Goal: Task Accomplishment & Management: Use online tool/utility

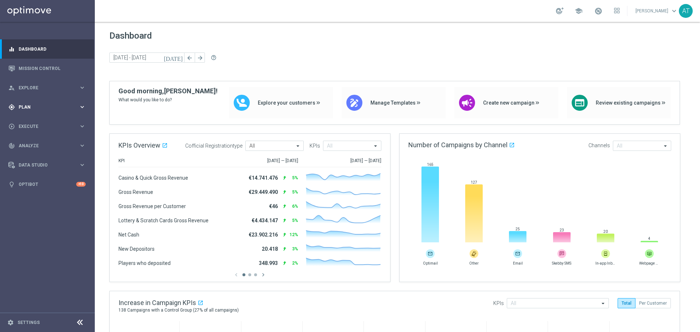
click at [42, 102] on div "gps_fixed Plan keyboard_arrow_right" at bounding box center [47, 106] width 94 height 19
click at [34, 141] on button "Templates keyboard_arrow_right" at bounding box center [52, 144] width 67 height 6
click at [35, 156] on link "Optimail" at bounding box center [49, 155] width 53 height 6
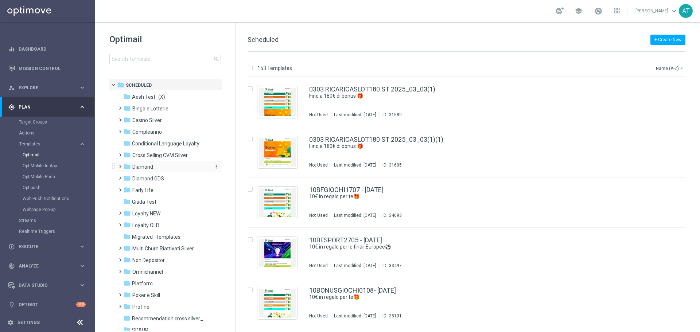
click at [153, 168] on div "folder Diamond" at bounding box center [166, 167] width 84 height 8
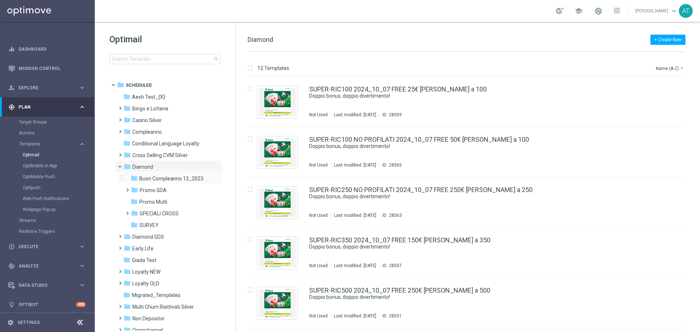
click at [161, 174] on div "folder Buon Compleanno 12_2023 more_vert" at bounding box center [172, 178] width 100 height 12
click at [164, 177] on span "Buon Compleanno 12_2023" at bounding box center [171, 178] width 64 height 7
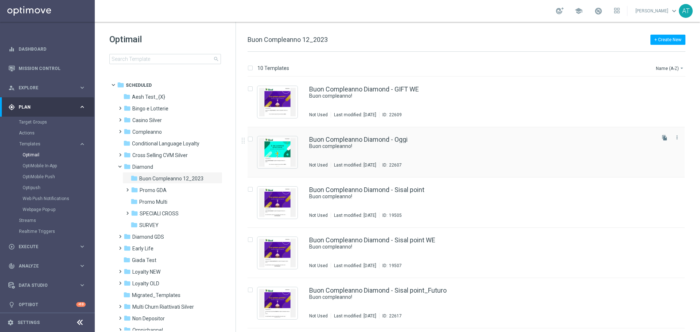
click at [373, 155] on div "Buon Compleanno Diamond - Oggi Buon compleanno! Not Used Last modified: Wednesd…" at bounding box center [481, 152] width 345 height 32
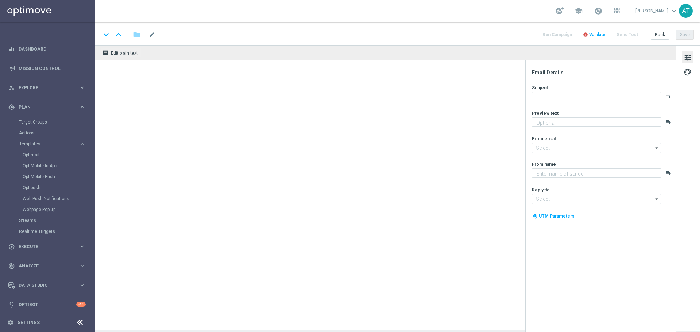
type textarea "Ti aspetta una sorpresa…"
type input "newsletter@comunicazioni.sisal.it"
type textarea "Sisal"
type input "teamvip@sisal.it"
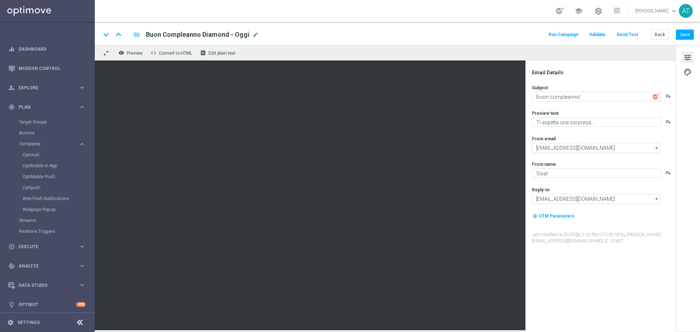
click at [570, 35] on button "Run Campaign" at bounding box center [563, 35] width 32 height 10
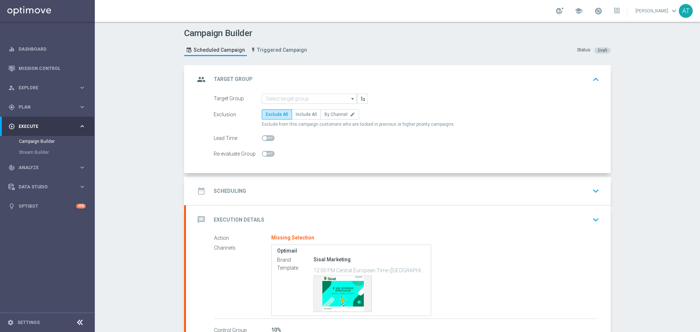
click at [301, 105] on form "Target Group arrow_drop_down Drag here to set row groups Drag here to set colum…" at bounding box center [407, 127] width 386 height 66
click at [303, 103] on input at bounding box center [309, 99] width 95 height 10
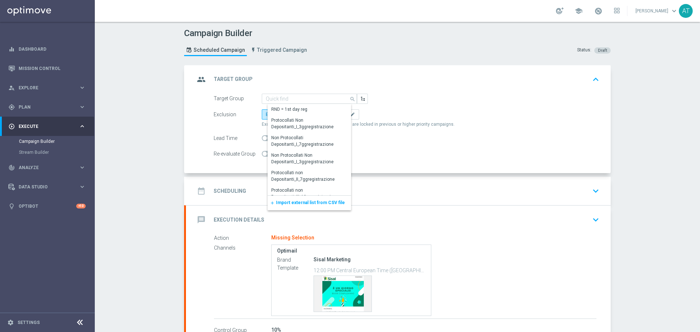
click at [296, 201] on span "Import external list from CSV file" at bounding box center [310, 202] width 69 height 5
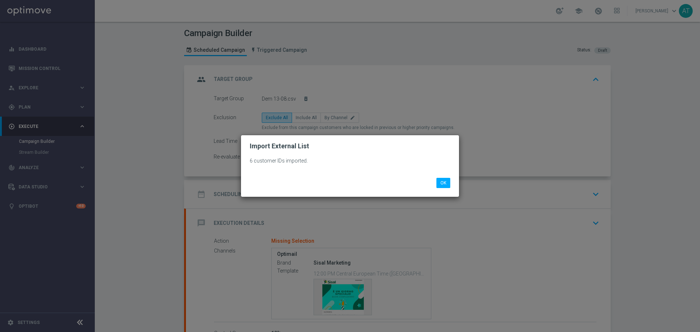
click at [451, 183] on li "OK" at bounding box center [442, 183] width 17 height 10
click at [309, 116] on modal-container "Import External List 6 customer IDs imported. OK" at bounding box center [350, 166] width 700 height 332
click at [441, 182] on button "OK" at bounding box center [443, 183] width 14 height 10
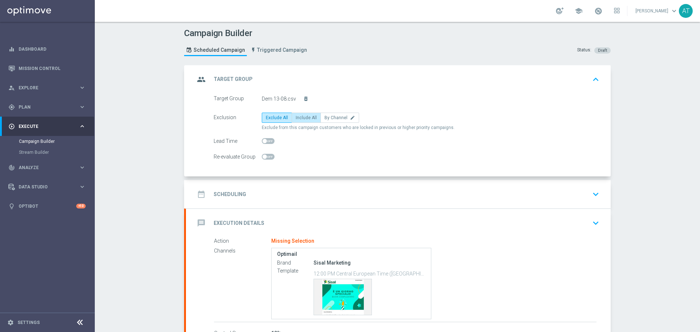
click at [297, 121] on label "Include All" at bounding box center [306, 118] width 29 height 10
click at [297, 121] on input "Include All" at bounding box center [298, 119] width 5 height 5
radio input "true"
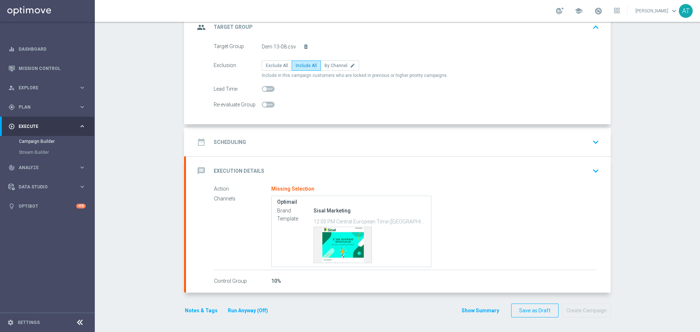
click at [290, 152] on div "date_range Scheduling keyboard_arrow_down" at bounding box center [398, 142] width 425 height 28
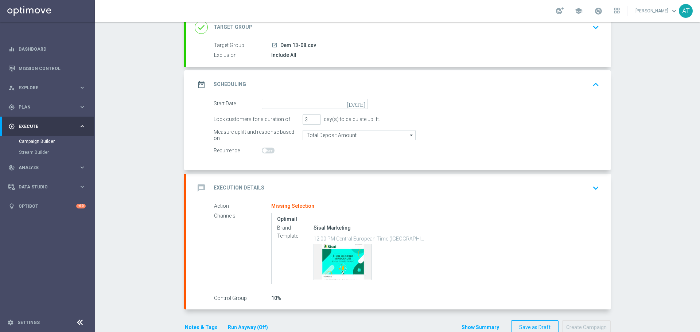
scroll to position [52, 0]
click at [292, 109] on input at bounding box center [315, 104] width 106 height 10
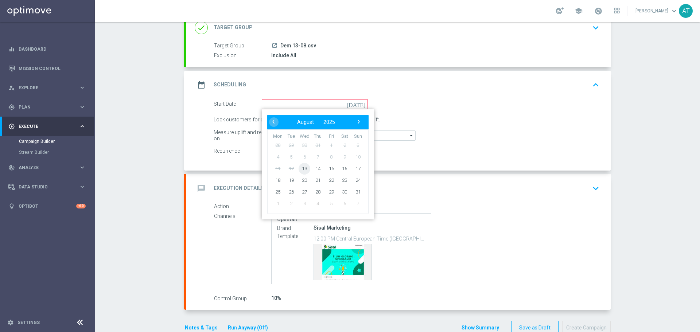
click at [303, 171] on span "13" at bounding box center [305, 169] width 12 height 12
type input "13 Aug 2025"
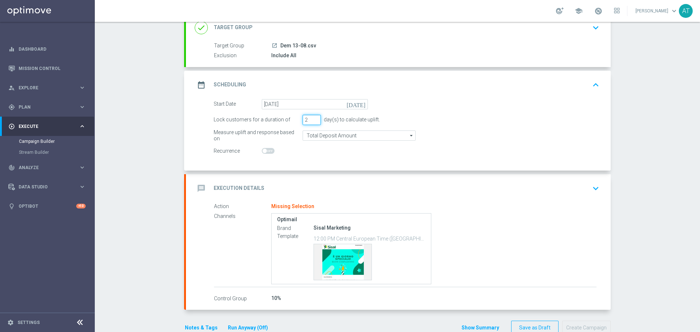
click at [313, 121] on input "2" at bounding box center [312, 120] width 18 height 10
type input "1"
click at [313, 121] on input "1" at bounding box center [312, 120] width 18 height 10
click at [155, 145] on div "Campaign Builder Scheduled Campaign Triggered Campaign Status: Draft done Targe…" at bounding box center [397, 177] width 605 height 310
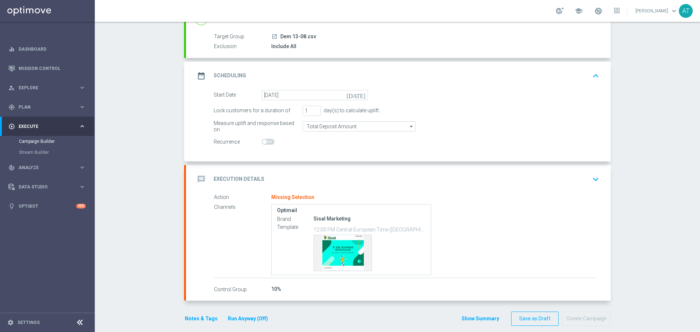
scroll to position [69, 0]
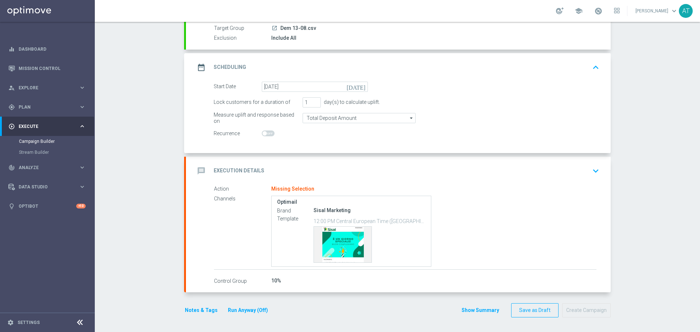
click at [202, 304] on div "Notes & Tags Run Anyway (Off)" at bounding box center [230, 310] width 93 height 14
click at [200, 307] on button "Notes & Tags" at bounding box center [201, 310] width 34 height 9
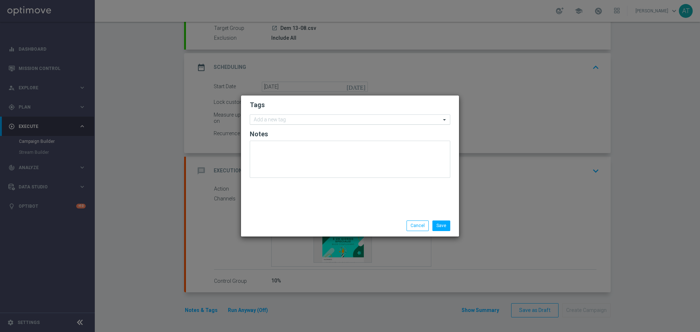
click at [287, 122] on input "text" at bounding box center [347, 120] width 187 height 6
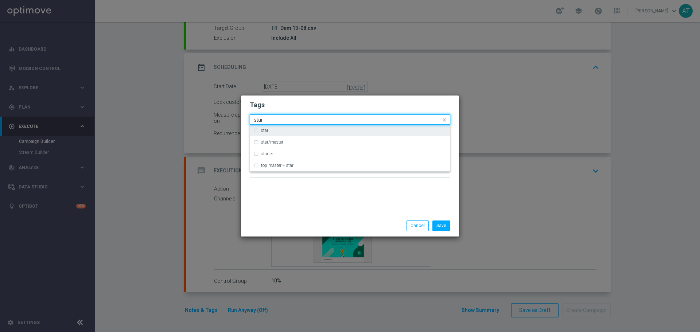
click at [269, 125] on div "star" at bounding box center [350, 131] width 192 height 12
click at [271, 120] on input "star" at bounding box center [347, 120] width 187 height 6
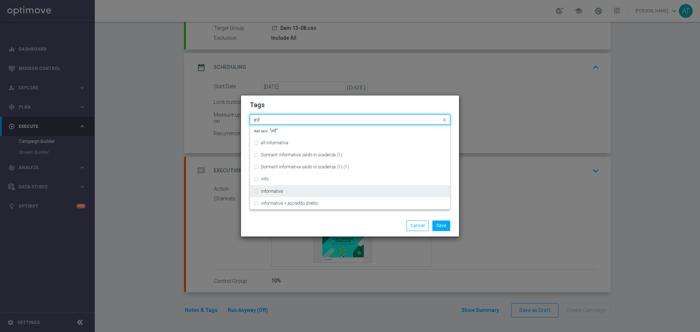
click at [270, 191] on label "informativa" at bounding box center [272, 191] width 22 height 4
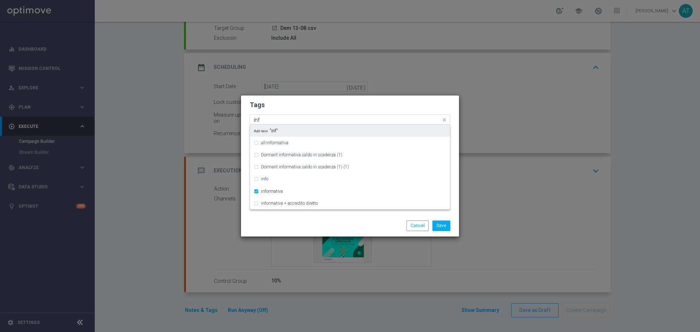
click at [268, 121] on input "inf" at bounding box center [347, 120] width 187 height 6
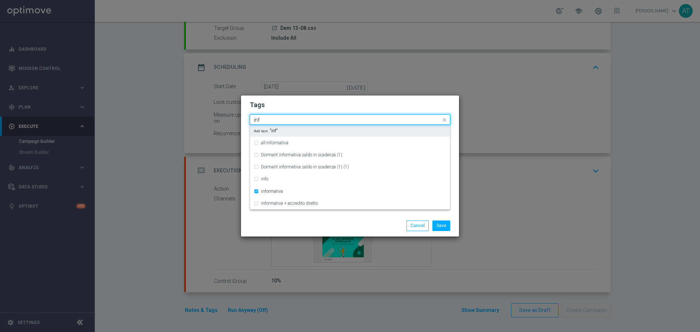
click at [268, 121] on input "inf" at bounding box center [347, 120] width 187 height 6
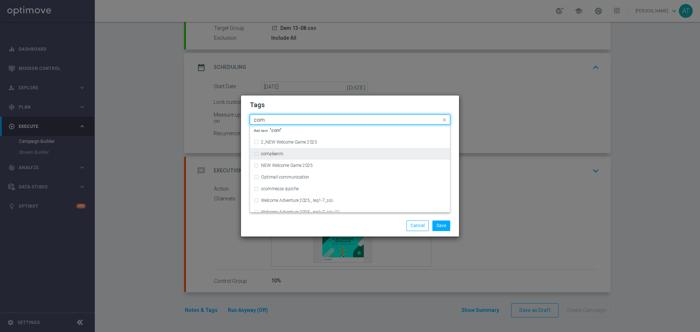
click at [273, 155] on label "compleanni" at bounding box center [272, 154] width 22 height 4
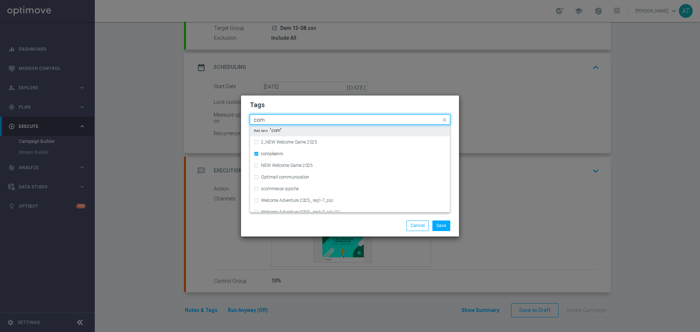
click at [272, 118] on input "com" at bounding box center [347, 120] width 187 height 6
click at [269, 125] on div "all" at bounding box center [350, 131] width 192 height 12
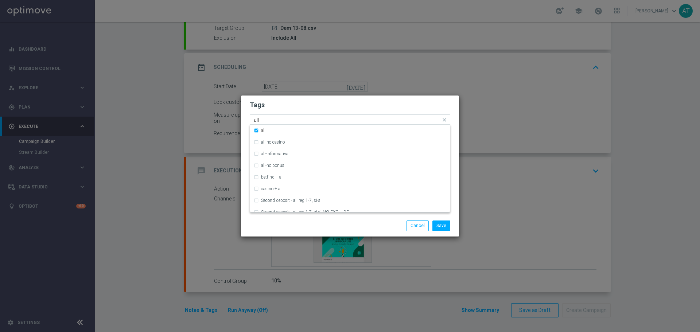
click at [266, 118] on input "all" at bounding box center [347, 120] width 187 height 6
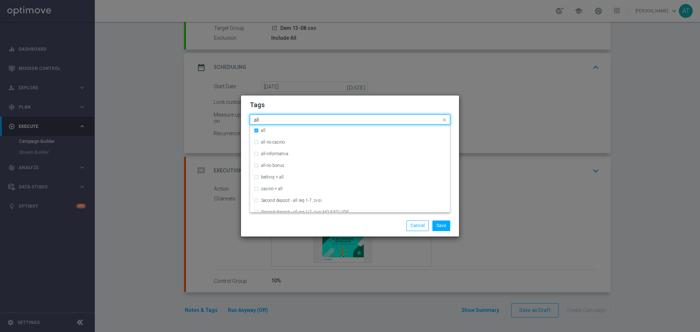
click at [266, 118] on input "all" at bounding box center [347, 120] width 187 height 6
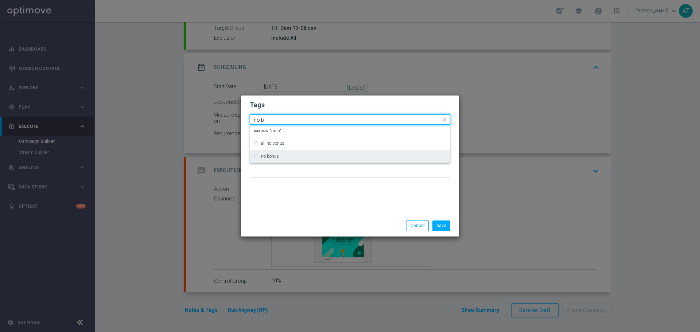
click at [268, 152] on div "no bonus" at bounding box center [350, 157] width 192 height 12
type input "no b"
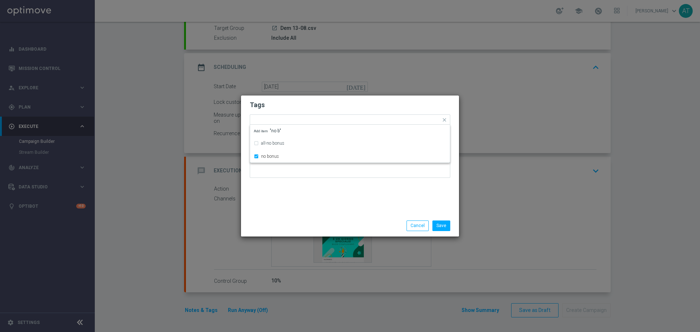
click at [276, 190] on div "Tags Quick find × star × informativa × compleanni × all × no bonus all-no bonus…" at bounding box center [350, 155] width 218 height 120
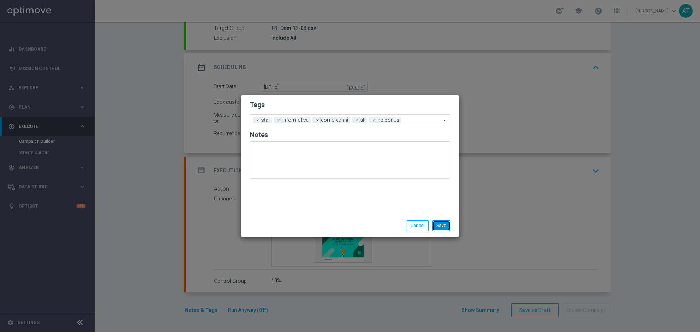
click at [438, 226] on button "Save" at bounding box center [441, 226] width 18 height 10
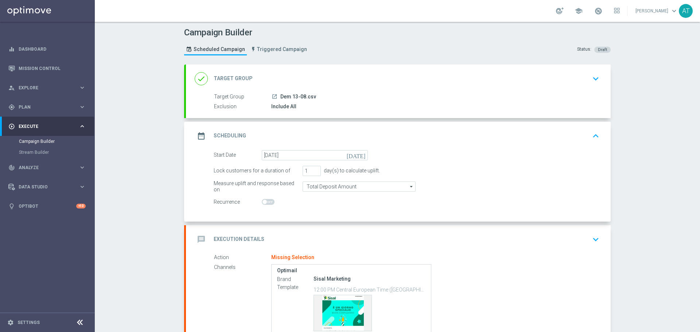
scroll to position [0, 0]
click at [406, 146] on div "date_range Scheduling keyboard_arrow_up" at bounding box center [398, 136] width 425 height 28
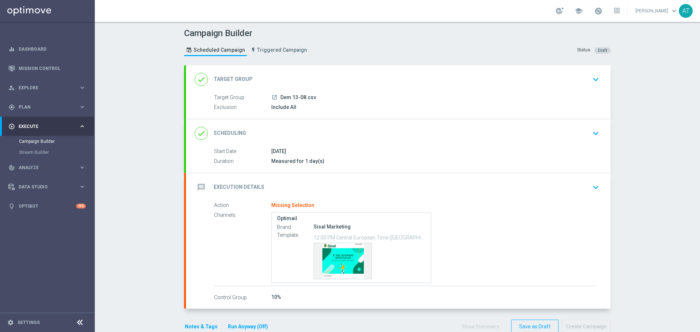
click at [406, 145] on div "done Scheduling keyboard_arrow_down" at bounding box center [398, 133] width 425 height 28
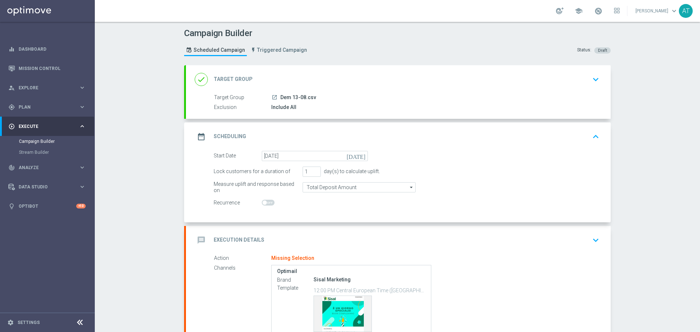
click at [467, 247] on div "message Execution Details keyboard_arrow_down" at bounding box center [398, 240] width 407 height 14
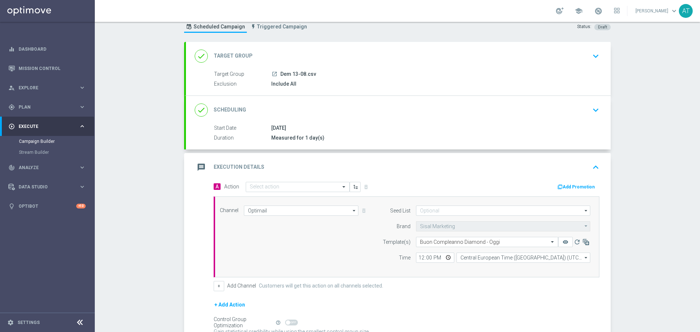
scroll to position [36, 0]
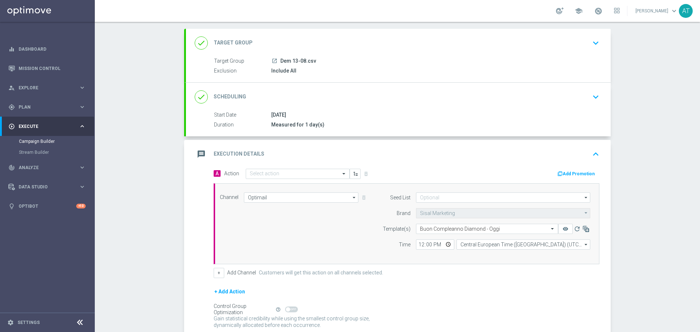
click at [262, 168] on div "message Execution Details keyboard_arrow_up" at bounding box center [398, 154] width 425 height 28
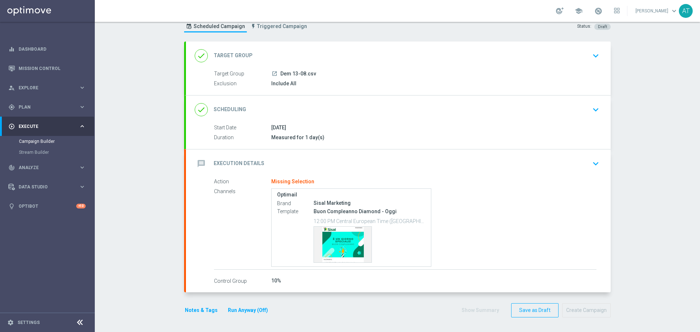
click at [347, 150] on div "message Execution Details keyboard_arrow_down" at bounding box center [398, 163] width 425 height 28
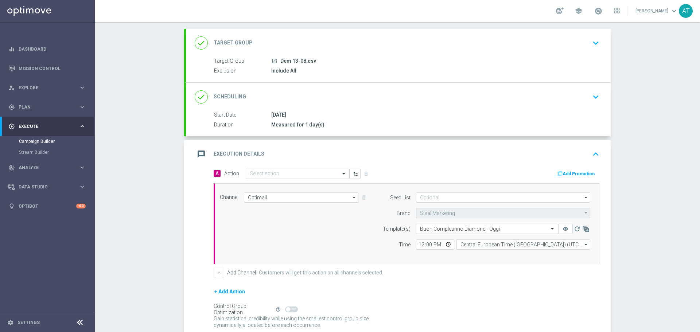
click at [307, 174] on input "text" at bounding box center [290, 174] width 81 height 6
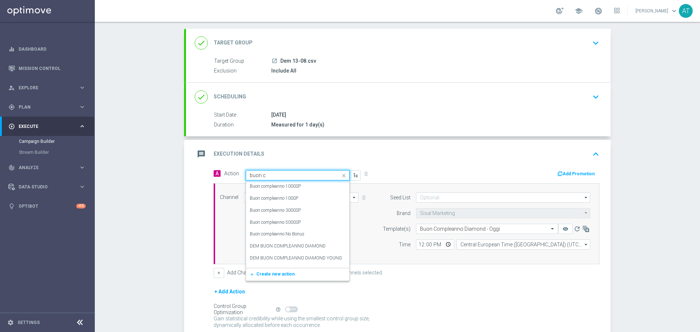
drag, startPoint x: 307, startPoint y: 174, endPoint x: 312, endPoint y: 174, distance: 5.1
click at [310, 174] on input "buon c" at bounding box center [290, 175] width 81 height 6
click at [311, 175] on input "buon c" at bounding box center [290, 175] width 81 height 6
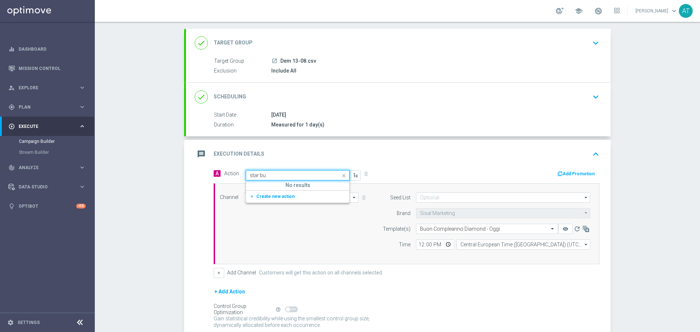
click at [277, 171] on div "Quick find star bu" at bounding box center [298, 175] width 104 height 10
click at [276, 171] on div "Quick find star bu" at bounding box center [298, 175] width 104 height 10
click at [271, 175] on input "star bu" at bounding box center [290, 175] width 81 height 6
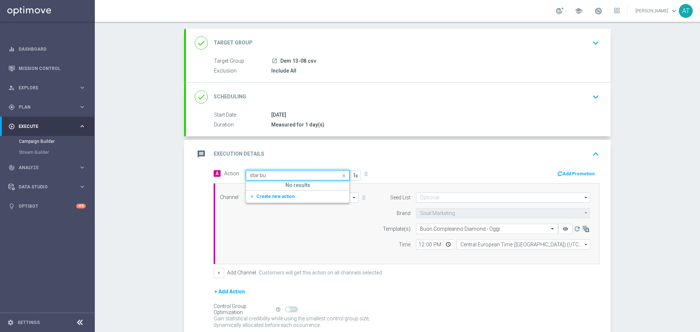
click at [271, 175] on input "star bu" at bounding box center [290, 175] width 81 height 6
type input "buon com"
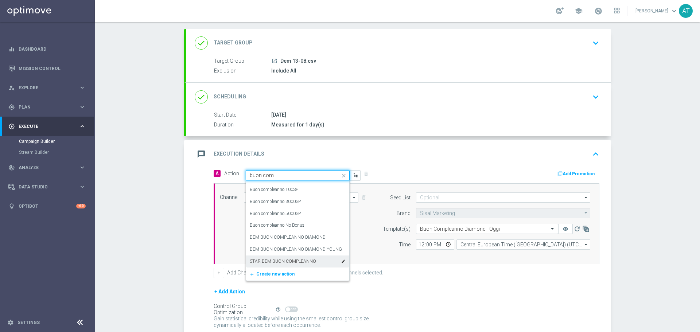
click at [304, 263] on label "STAR DEM BUON COMPLEANNO" at bounding box center [283, 261] width 66 height 6
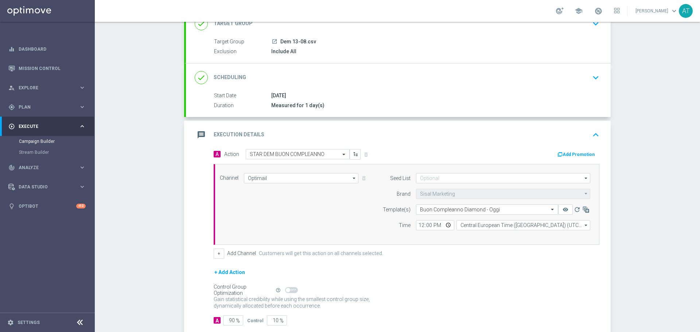
scroll to position [98, 0]
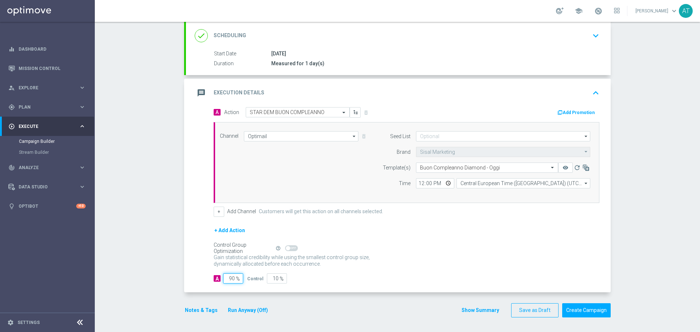
drag, startPoint x: 230, startPoint y: 279, endPoint x: 219, endPoint y: 280, distance: 11.3
click at [219, 280] on div "A 90 %" at bounding box center [228, 278] width 28 height 10
type input "10"
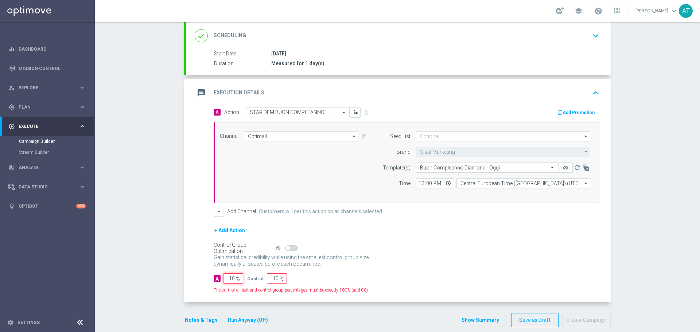
type input "90"
type input "100"
type input "0"
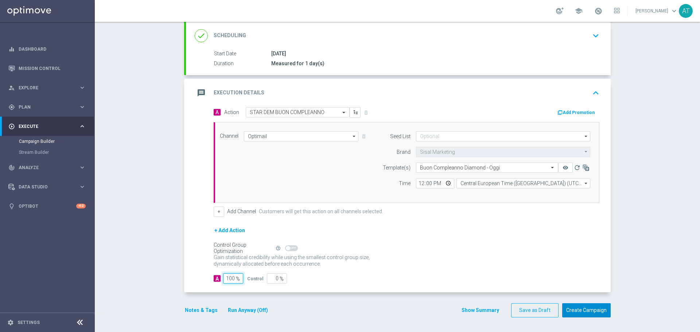
type input "100"
click at [582, 314] on button "Create Campaign" at bounding box center [586, 310] width 48 height 14
